Goal: Task Accomplishment & Management: Manage account settings

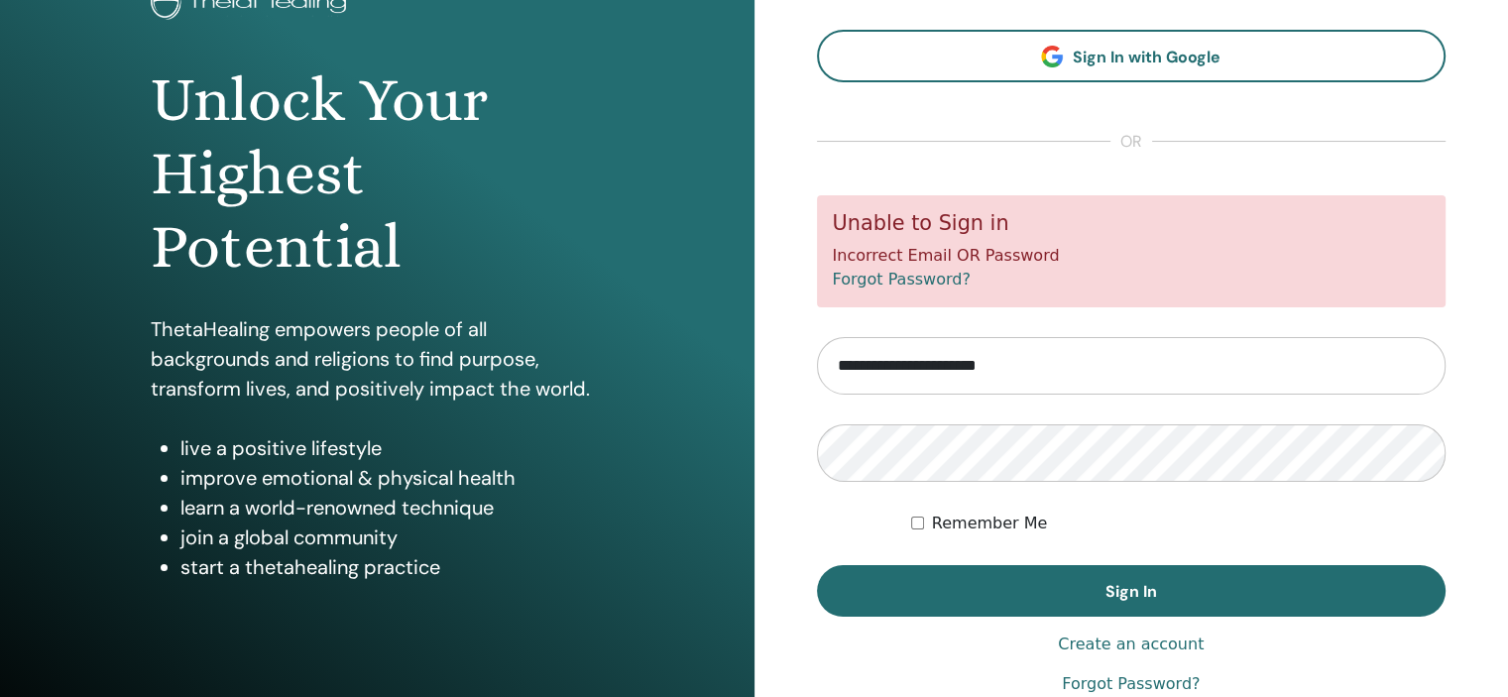
scroll to position [155, 0]
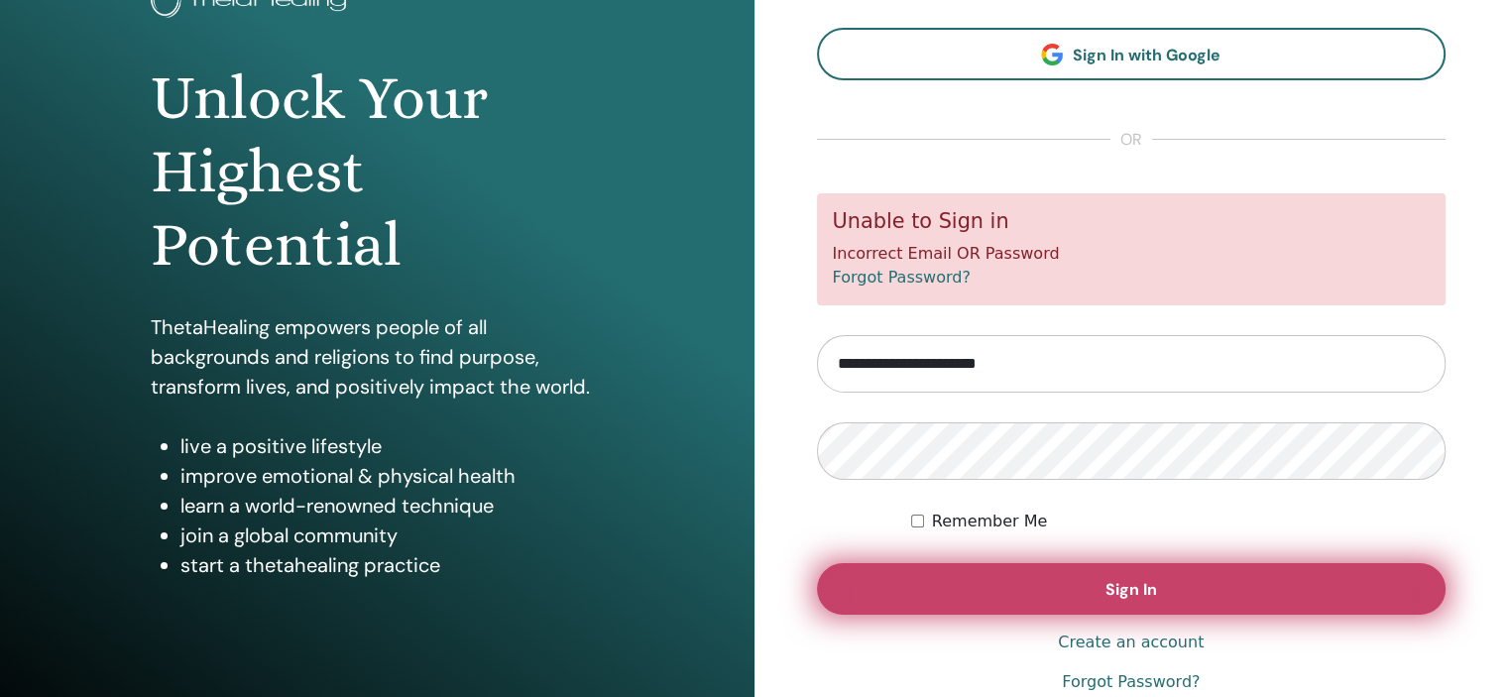
click at [983, 595] on button "Sign In" at bounding box center [1131, 589] width 629 height 52
click at [1043, 588] on button "Sign In" at bounding box center [1131, 589] width 629 height 52
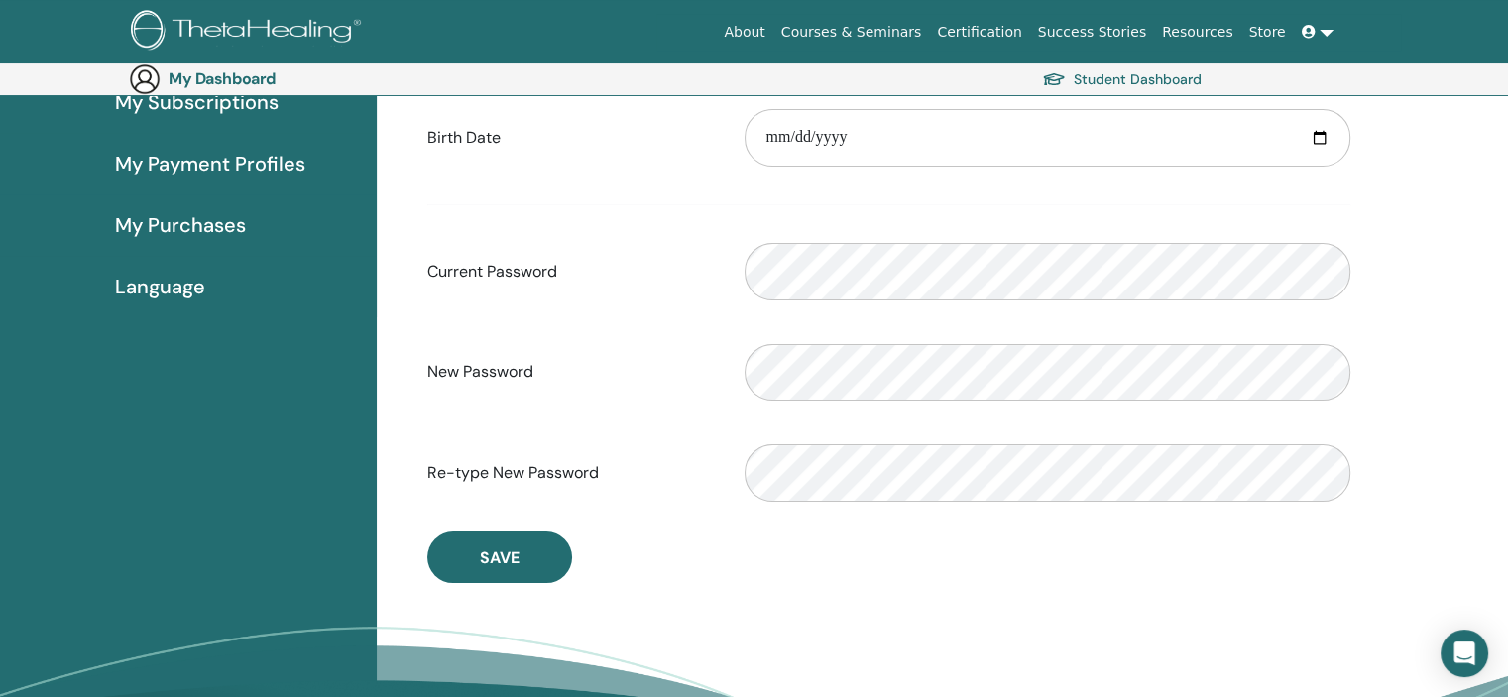
scroll to position [327, 0]
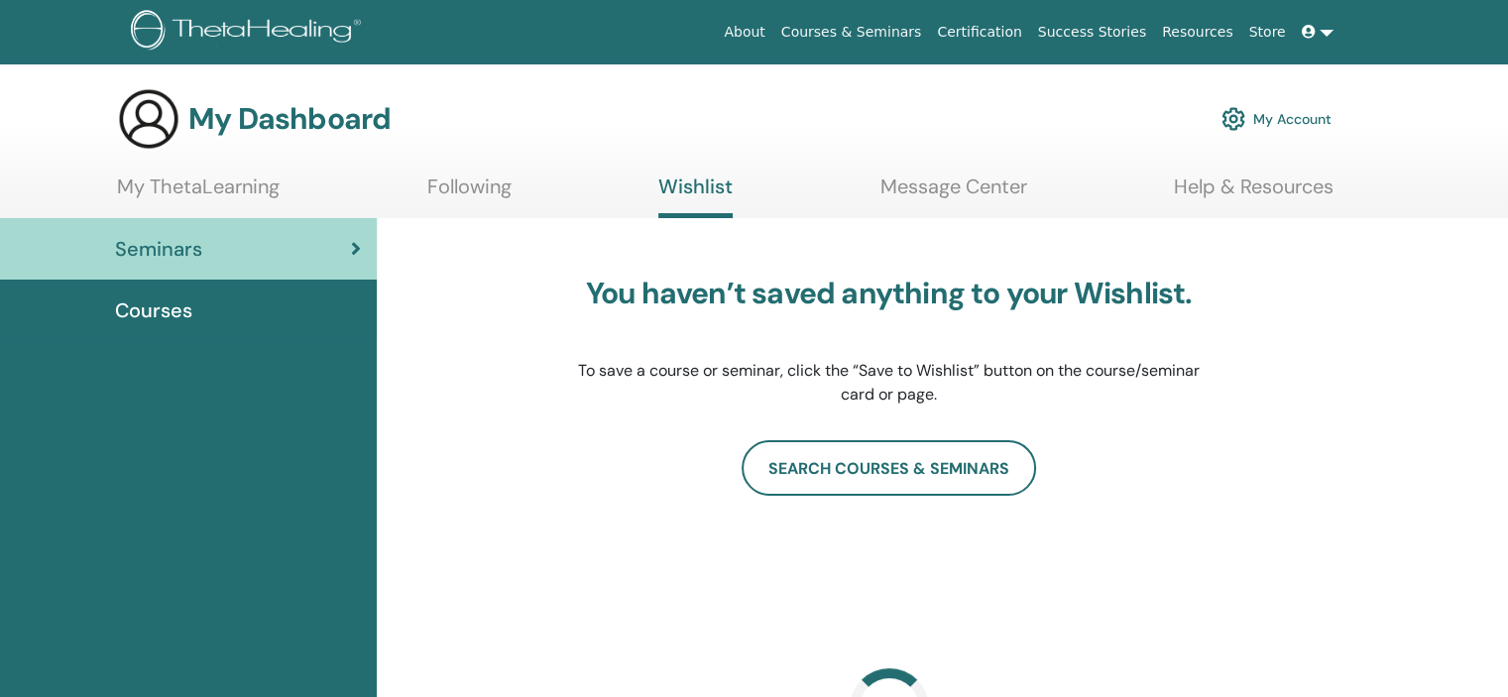
click at [1227, 124] on img at bounding box center [1233, 119] width 24 height 34
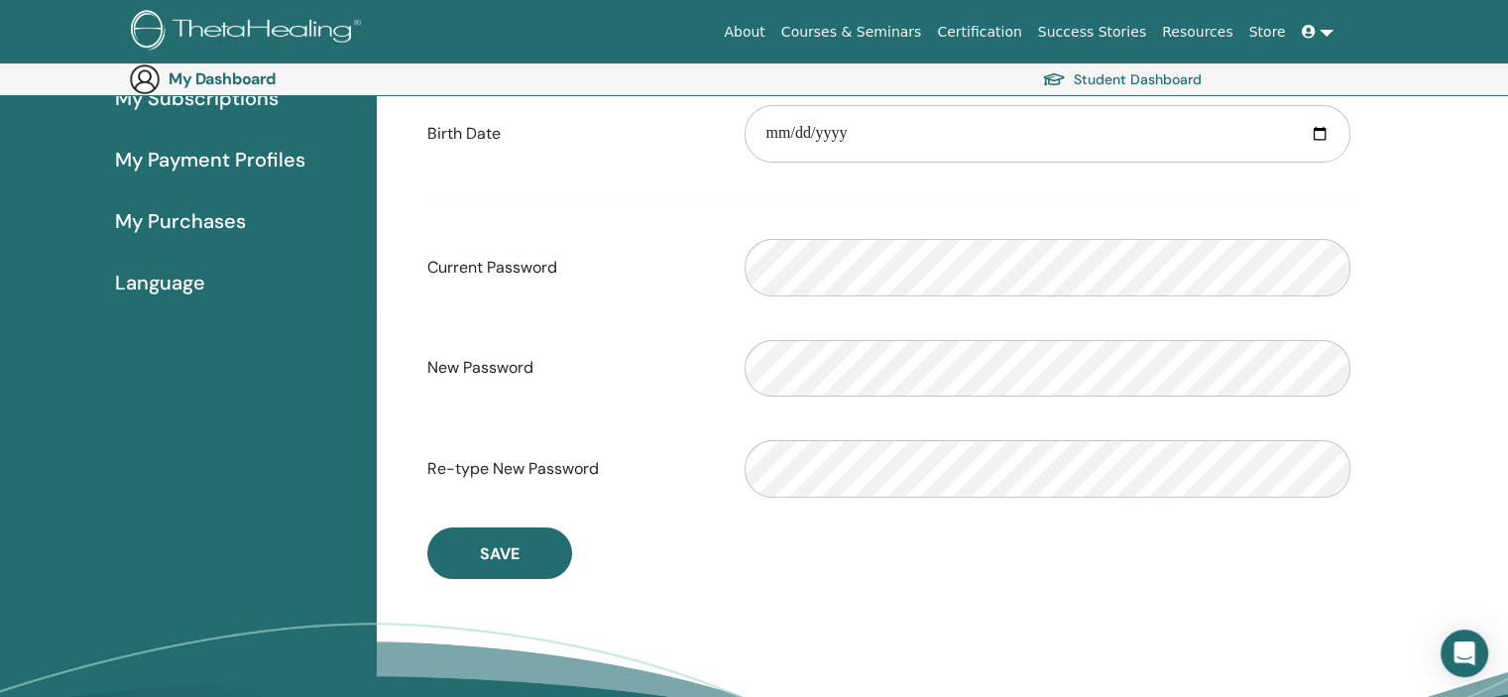
scroll to position [325, 0]
click at [896, 233] on div "Please enter a valid password" at bounding box center [1047, 269] width 635 height 85
click at [813, 502] on div "Verification password mismatch" at bounding box center [1047, 470] width 635 height 85
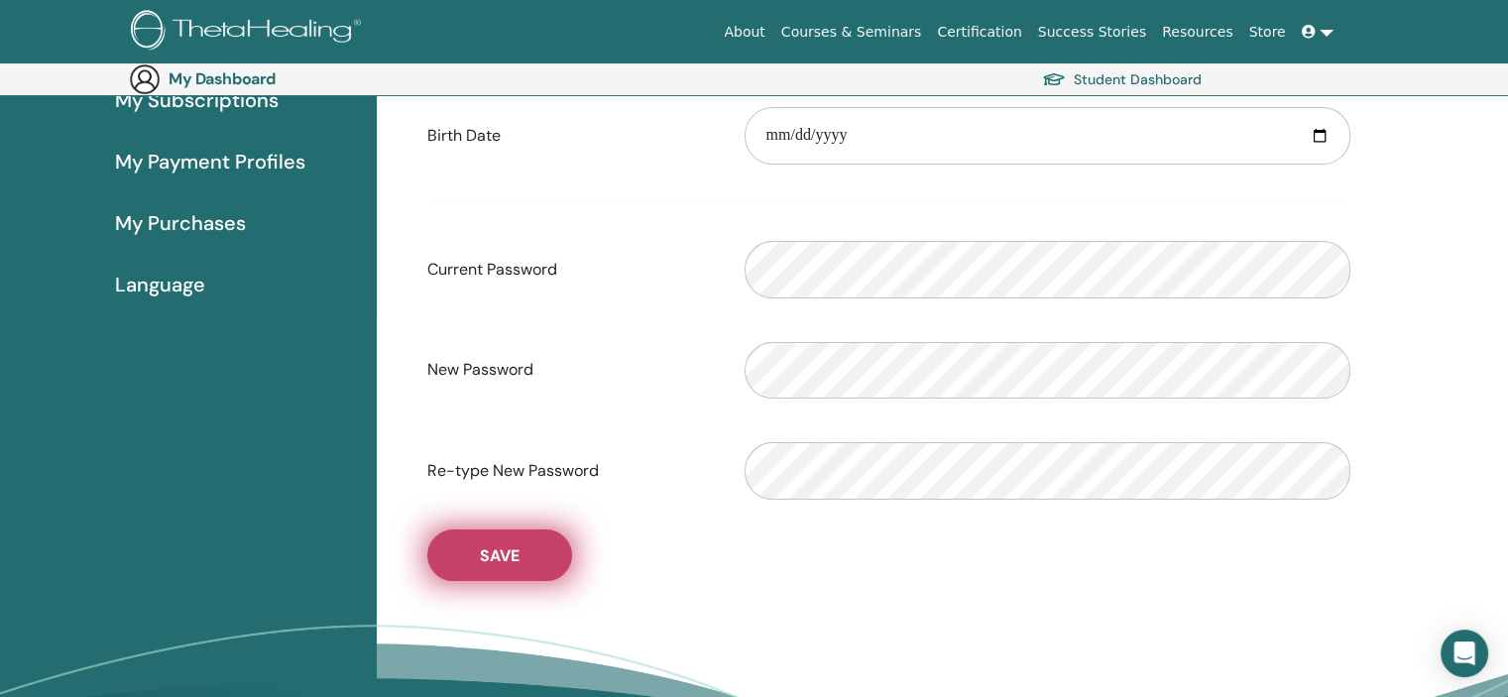
click at [508, 569] on button "Save" at bounding box center [499, 555] width 145 height 52
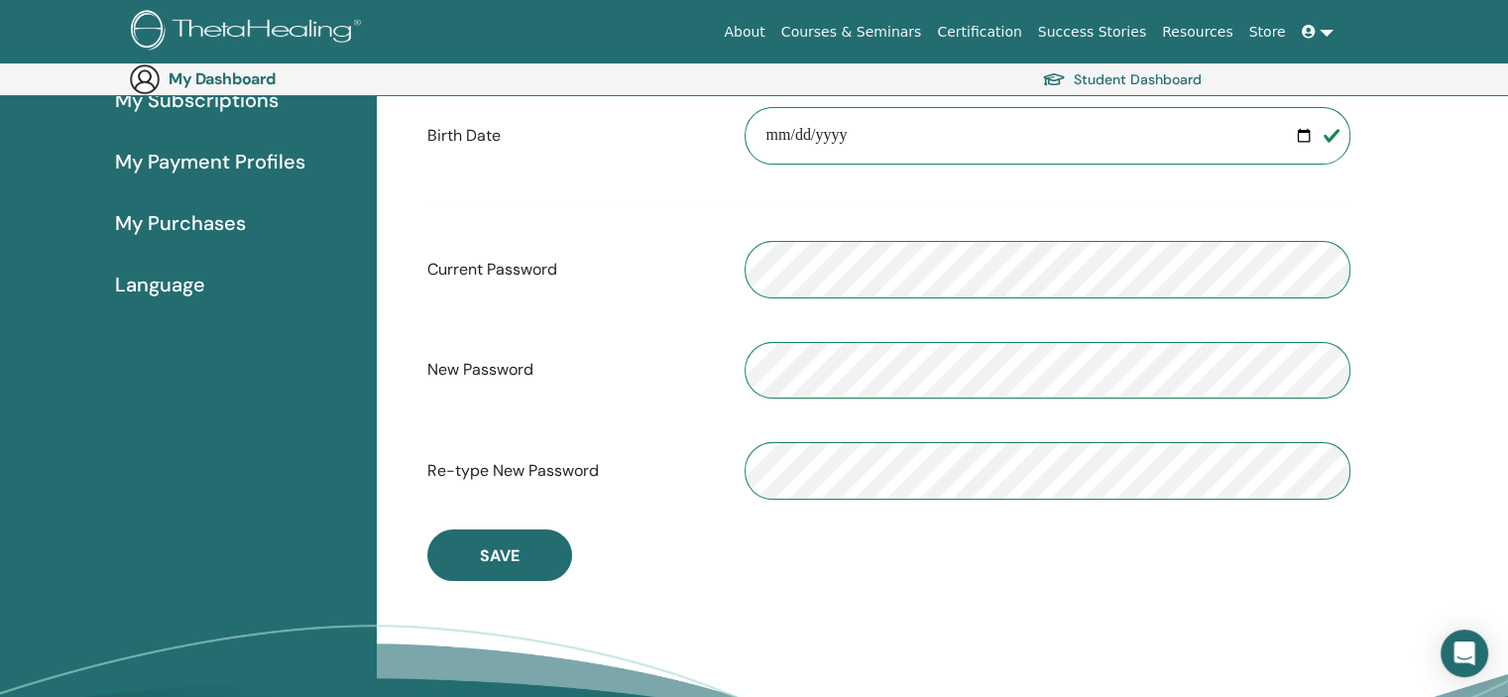
click at [638, 543] on div "**********" at bounding box center [888, 245] width 953 height 672
click at [1328, 27] on link at bounding box center [1318, 32] width 48 height 37
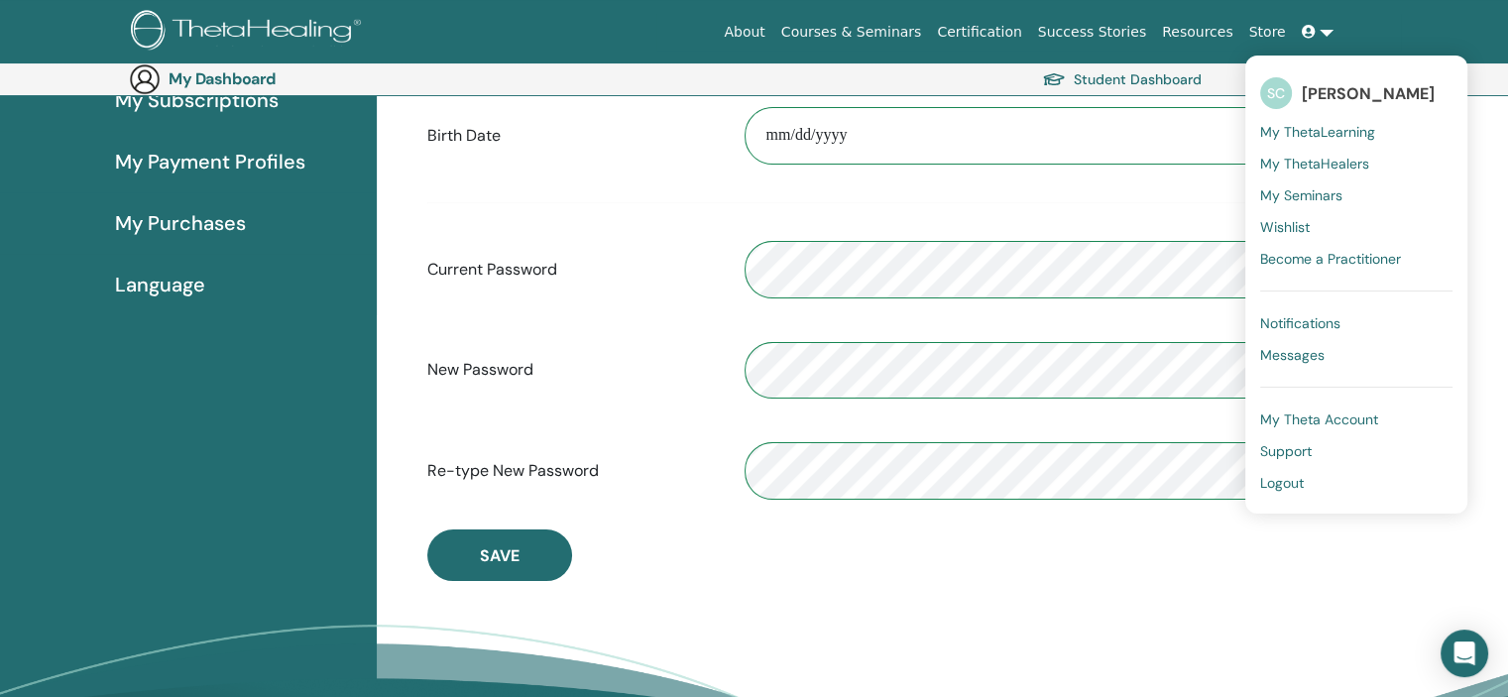
click at [1273, 487] on span "Logout" at bounding box center [1282, 483] width 44 height 18
